Goal: Navigation & Orientation: Find specific page/section

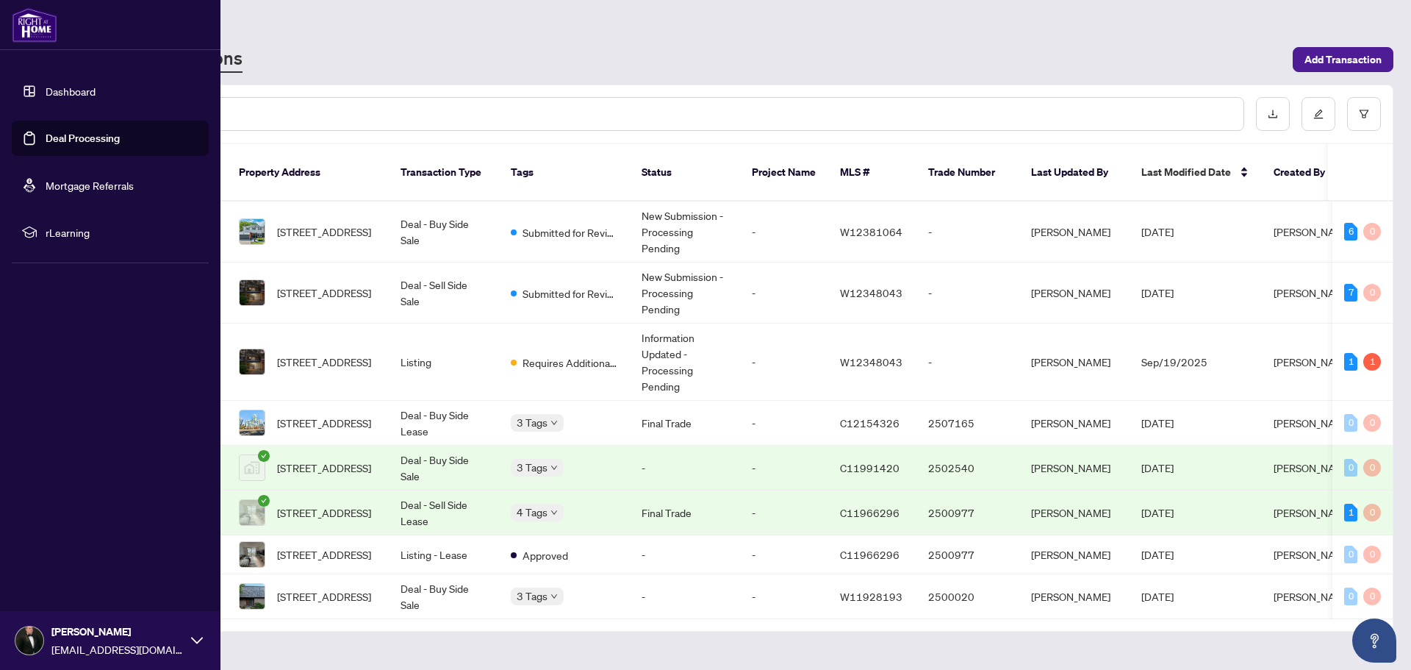
drag, startPoint x: 47, startPoint y: 85, endPoint x: 1396, endPoint y: 281, distance: 1363.5
click at [47, 85] on link "Dashboard" at bounding box center [71, 91] width 50 height 13
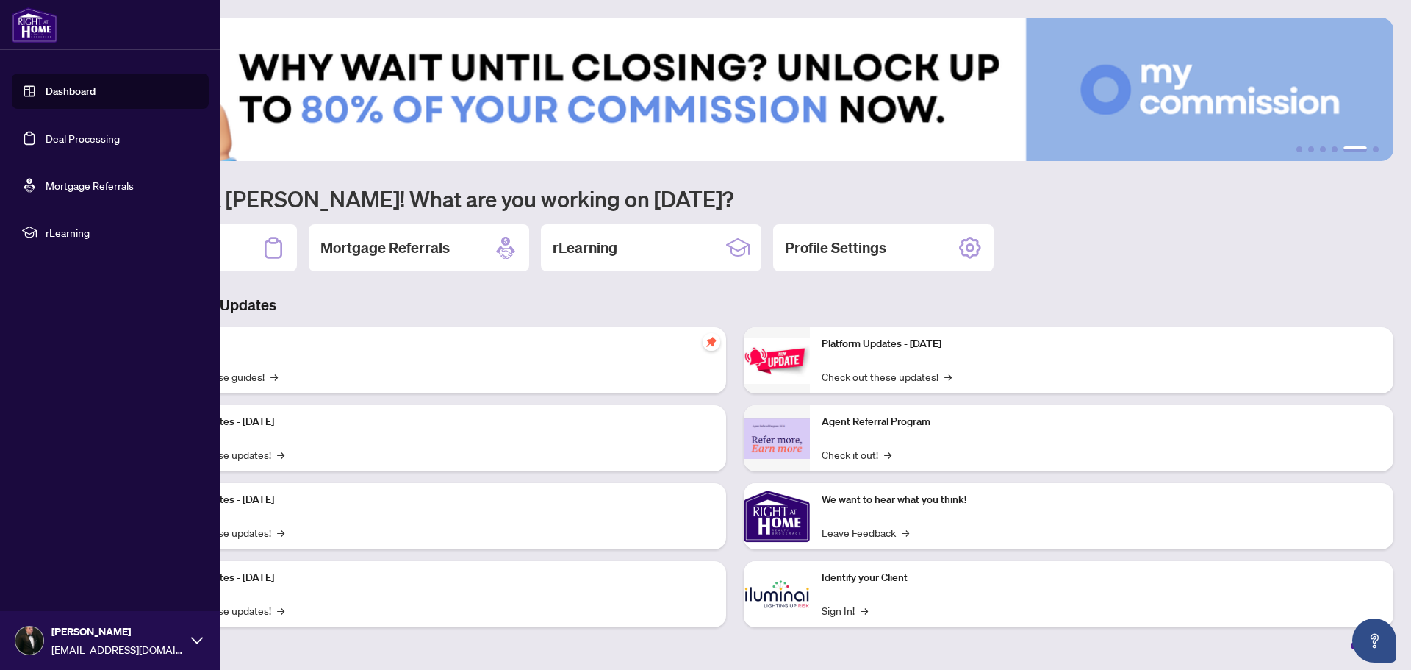
click at [46, 98] on link "Dashboard" at bounding box center [71, 91] width 50 height 13
click at [84, 85] on link "Dashboard" at bounding box center [71, 91] width 50 height 13
